Goal: Information Seeking & Learning: Learn about a topic

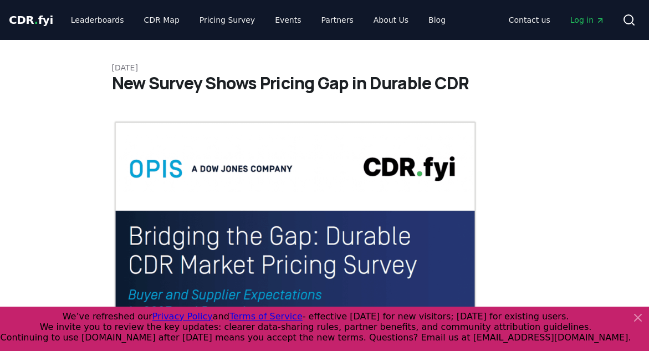
scroll to position [1108, 0]
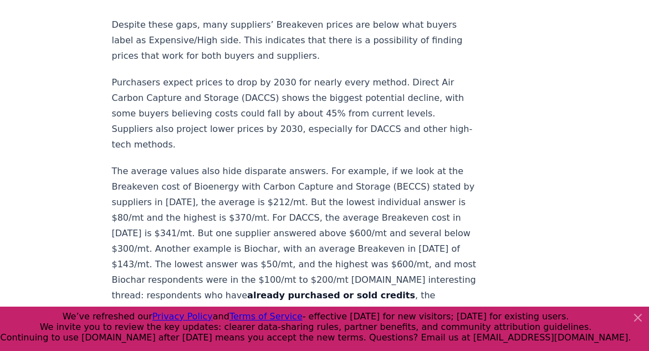
click at [635, 314] on icon at bounding box center [638, 317] width 7 height 7
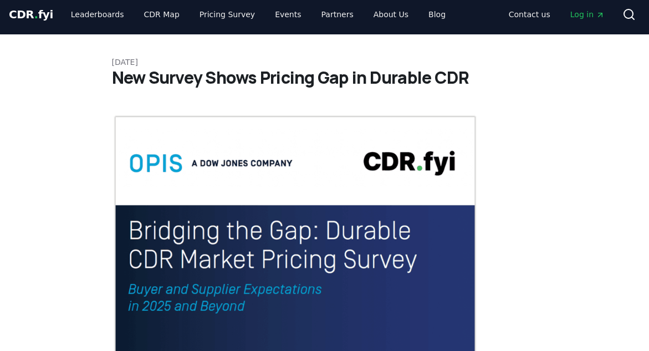
scroll to position [0, 0]
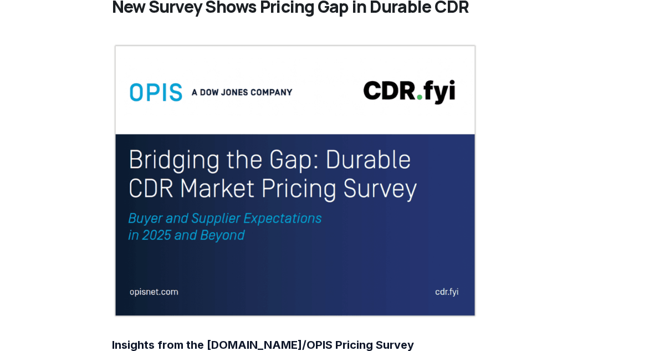
scroll to position [333, 0]
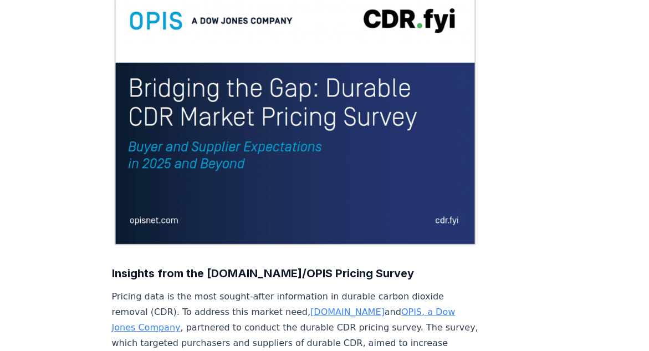
scroll to position [0, 0]
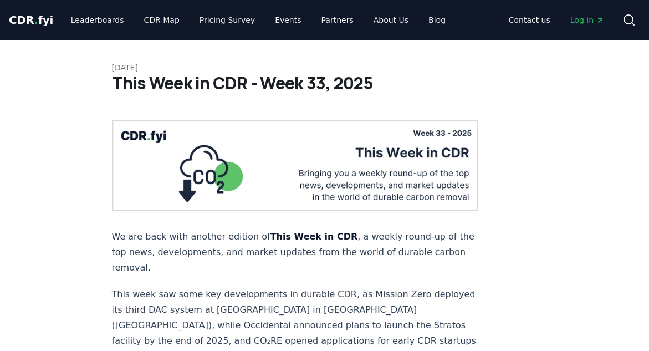
scroll to position [3113, 0]
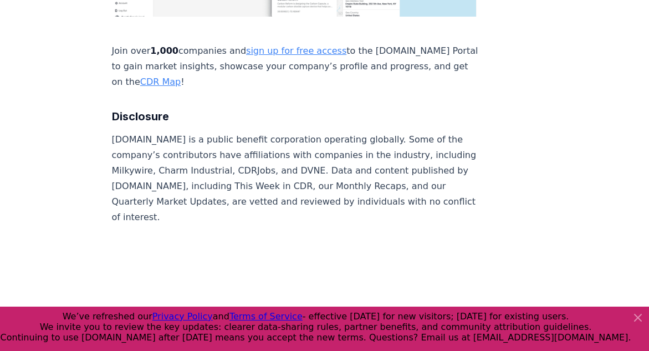
click at [635, 319] on icon at bounding box center [637, 317] width 13 height 13
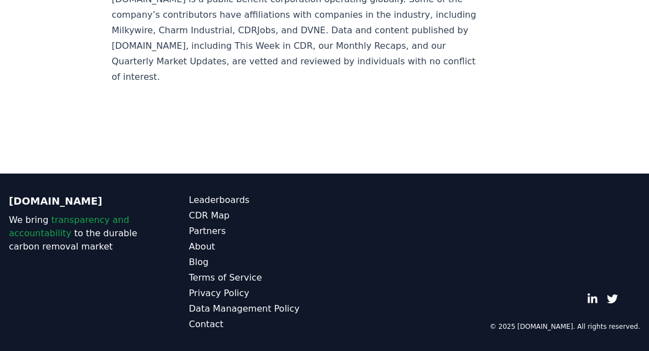
scroll to position [3500, 0]
click at [453, 256] on div "© 2025 [DOMAIN_NAME]. All rights reserved." at bounding box center [505, 261] width 272 height 137
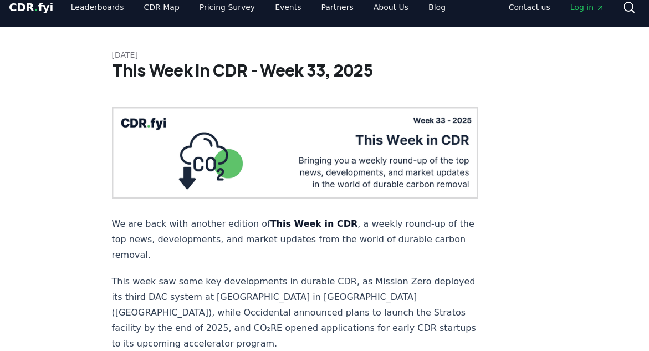
scroll to position [0, 0]
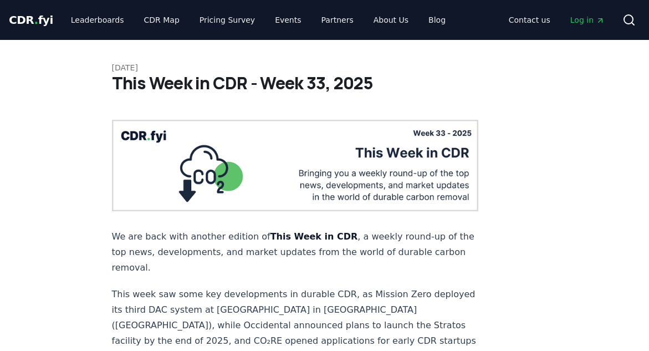
click at [393, 129] on img at bounding box center [295, 165] width 367 height 91
click at [360, 171] on img at bounding box center [295, 165] width 367 height 91
click at [172, 153] on img at bounding box center [295, 165] width 367 height 91
